Goal: Find specific page/section: Find specific page/section

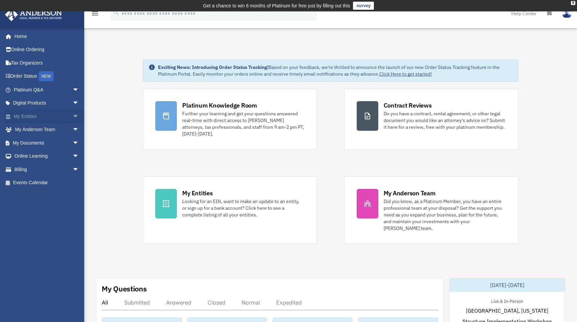
click at [28, 118] on link "My Entities arrow_drop_down" at bounding box center [47, 116] width 84 height 13
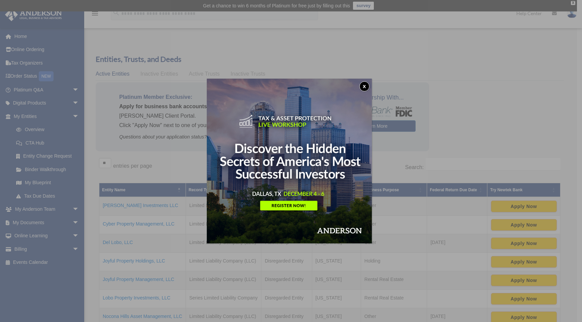
click at [366, 88] on button "x" at bounding box center [364, 86] width 10 height 10
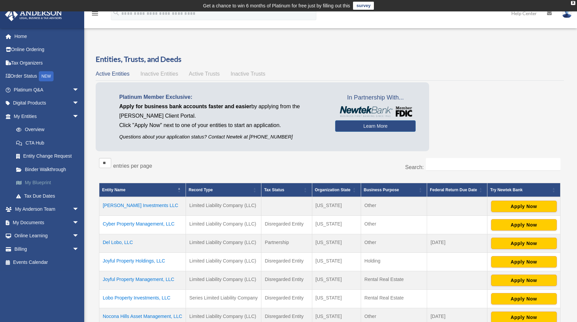
click at [36, 182] on link "My Blueprint" at bounding box center [49, 182] width 80 height 13
